Goal: Task Accomplishment & Management: Use online tool/utility

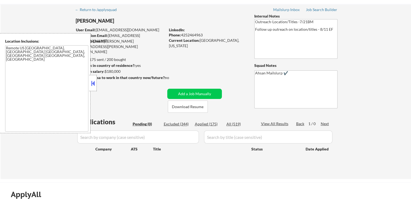
scroll to position [27, 0]
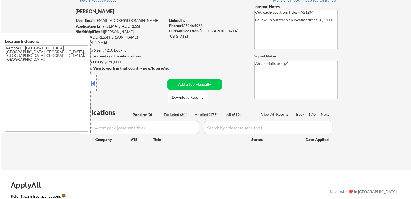
click at [93, 82] on button at bounding box center [93, 83] width 6 height 8
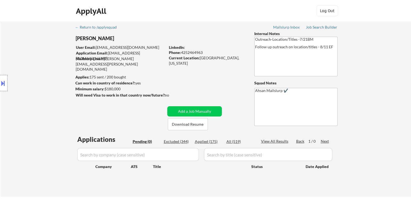
scroll to position [0, 0]
drag, startPoint x: 314, startPoint y: 26, endPoint x: 320, endPoint y: 48, distance: 22.7
click at [315, 26] on div "Job Search Builder" at bounding box center [322, 27] width 32 height 4
click at [30, 41] on div "Location Inclusions: Remote US [GEOGRAPHIC_DATA], [GEOGRAPHIC_DATA] [GEOGRAPHIC…" at bounding box center [48, 83] width 97 height 100
click at [29, 43] on div "Location Inclusions: Remote US [GEOGRAPHIC_DATA], [GEOGRAPHIC_DATA] [GEOGRAPHIC…" at bounding box center [48, 83] width 97 height 100
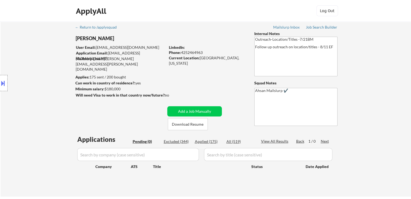
click at [29, 43] on div "Location Inclusions: Remote US [GEOGRAPHIC_DATA], [GEOGRAPHIC_DATA] [GEOGRAPHIC…" at bounding box center [48, 83] width 97 height 100
click at [45, 98] on div "Location Inclusions: Remote US [GEOGRAPHIC_DATA], [GEOGRAPHIC_DATA] [GEOGRAPHIC…" at bounding box center [48, 83] width 97 height 100
click at [43, 98] on div "Location Inclusions: Remote US [GEOGRAPHIC_DATA], [GEOGRAPHIC_DATA] [GEOGRAPHIC…" at bounding box center [48, 83] width 97 height 100
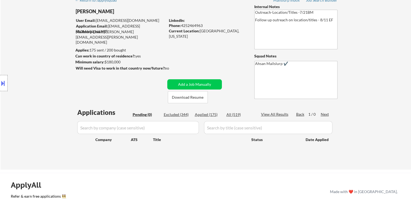
click at [43, 98] on div "Location Inclusions: Remote US [GEOGRAPHIC_DATA], [GEOGRAPHIC_DATA] [GEOGRAPHIC…" at bounding box center [48, 83] width 97 height 100
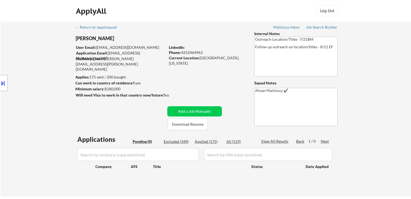
click at [43, 98] on div "Location Inclusions: Remote US [GEOGRAPHIC_DATA], [GEOGRAPHIC_DATA] [GEOGRAPHIC…" at bounding box center [48, 83] width 97 height 100
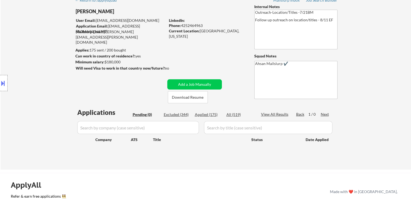
click at [44, 98] on div "Location Inclusions: Remote US [GEOGRAPHIC_DATA], [GEOGRAPHIC_DATA] [GEOGRAPHIC…" at bounding box center [48, 83] width 97 height 100
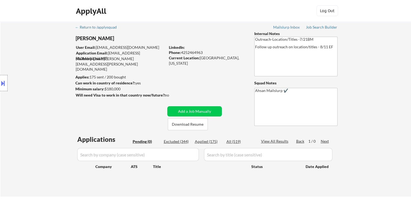
click at [45, 97] on div "Location Inclusions: Remote US [GEOGRAPHIC_DATA], [GEOGRAPHIC_DATA] [GEOGRAPHIC…" at bounding box center [48, 83] width 97 height 100
click at [47, 97] on div "Location Inclusions: Remote US [GEOGRAPHIC_DATA], [GEOGRAPHIC_DATA] [GEOGRAPHIC…" at bounding box center [48, 83] width 97 height 100
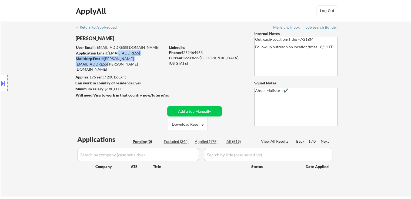
drag, startPoint x: 151, startPoint y: 58, endPoint x: 111, endPoint y: 54, distance: 40.4
click at [113, 55] on div "User Email: [EMAIL_ADDRESS][DOMAIN_NAME] Application Email: [EMAIL_ADDRESS][DOM…" at bounding box center [121, 53] width 90 height 17
click at [38, 60] on div "Location Inclusions: Remote US [GEOGRAPHIC_DATA], [GEOGRAPHIC_DATA] [GEOGRAPHIC…" at bounding box center [48, 83] width 97 height 100
click at [62, 91] on div "Location Inclusions: Remote US [GEOGRAPHIC_DATA], [GEOGRAPHIC_DATA] [GEOGRAPHIC…" at bounding box center [48, 83] width 97 height 100
click at [60, 79] on div "Location Inclusions: Remote US [GEOGRAPHIC_DATA], [GEOGRAPHIC_DATA] [GEOGRAPHIC…" at bounding box center [48, 83] width 97 height 100
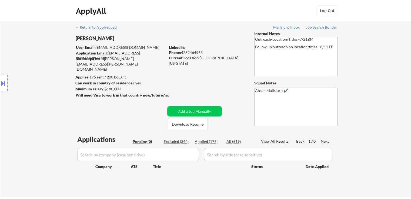
click at [54, 37] on div "Location Inclusions: Remote US [GEOGRAPHIC_DATA], [GEOGRAPHIC_DATA] [GEOGRAPHIC…" at bounding box center [48, 83] width 97 height 100
click at [44, 36] on div "Location Inclusions: Remote US [GEOGRAPHIC_DATA], [GEOGRAPHIC_DATA] [GEOGRAPHIC…" at bounding box center [48, 83] width 97 height 100
